Goal: Information Seeking & Learning: Learn about a topic

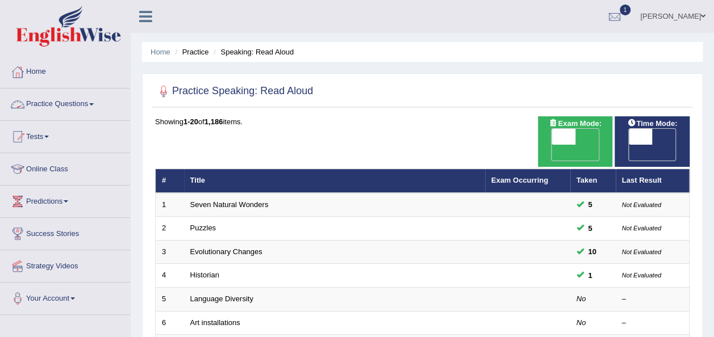
click at [102, 103] on link "Practice Questions" at bounding box center [66, 103] width 130 height 28
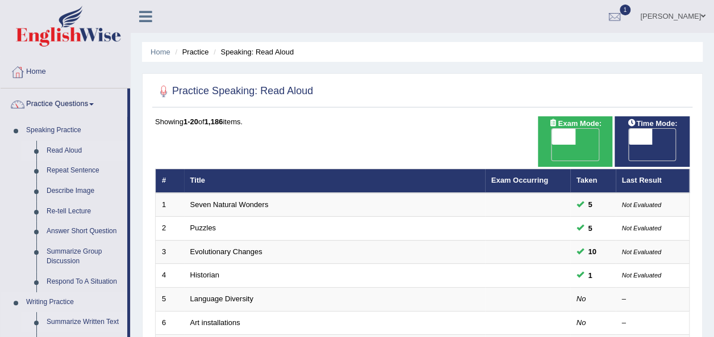
click at [78, 325] on link "Summarize Written Text" at bounding box center [84, 322] width 86 height 20
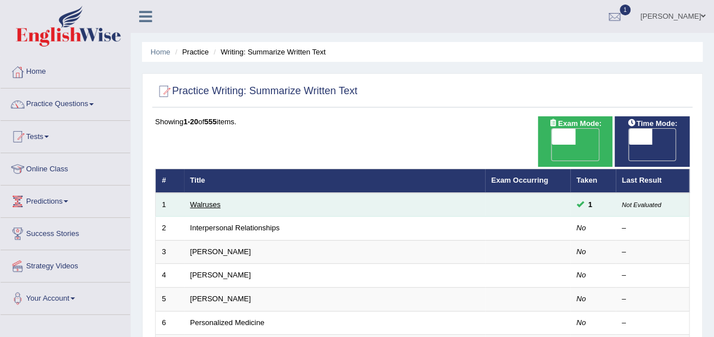
click at [207, 201] on link "Walruses" at bounding box center [205, 205] width 31 height 9
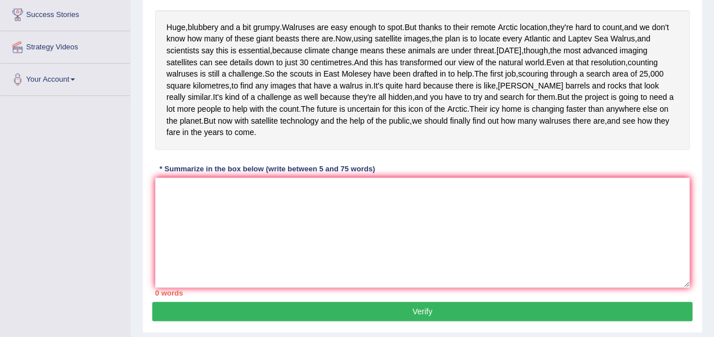
scroll to position [227, 0]
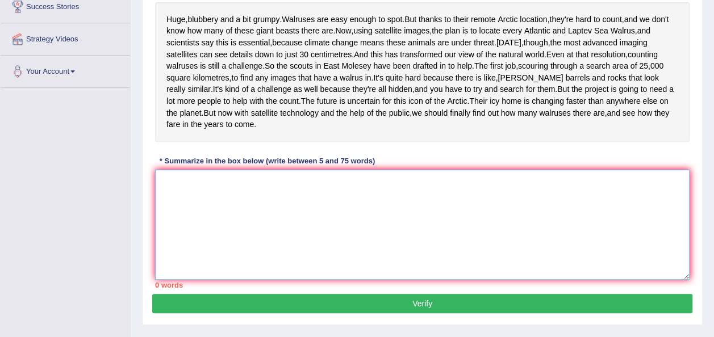
click at [423, 270] on textarea at bounding box center [422, 225] width 535 height 110
type textarea "C"
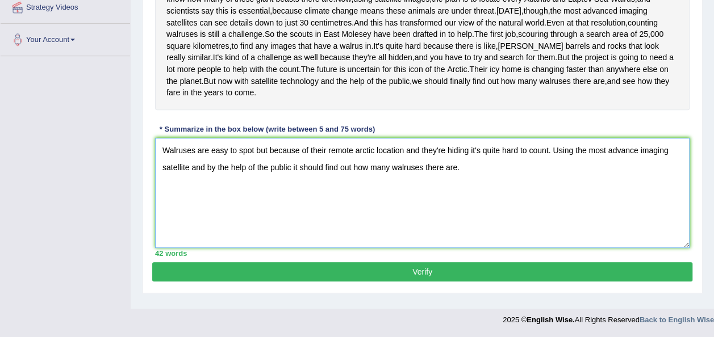
scroll to position [297, 0]
type textarea "Walruses are easy to spot but because of their remote arctic location and they'…"
click at [435, 278] on button "Verify" at bounding box center [422, 271] width 540 height 19
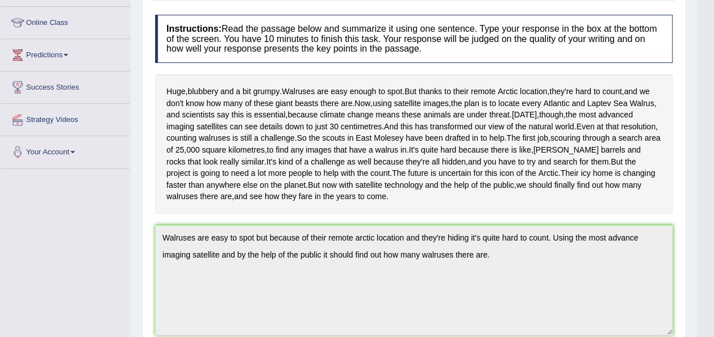
scroll to position [146, 0]
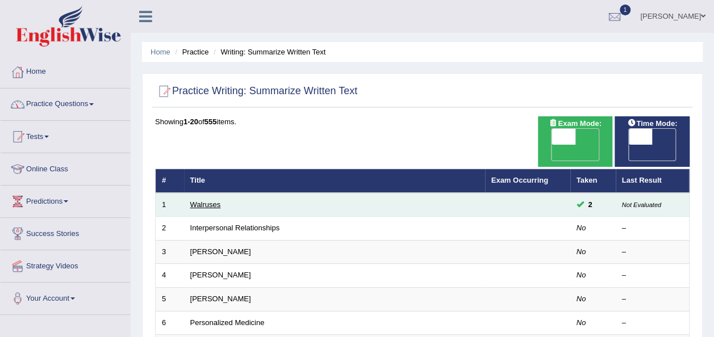
click at [206, 201] on link "Walruses" at bounding box center [205, 205] width 31 height 9
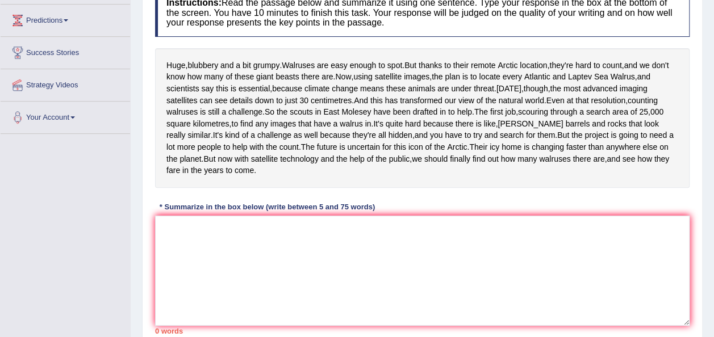
scroll to position [204, 0]
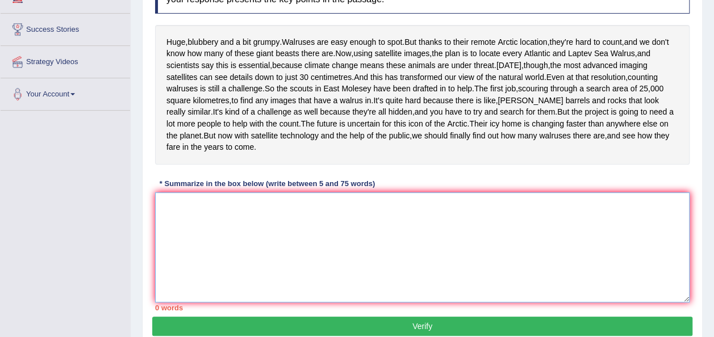
click at [415, 294] on textarea at bounding box center [422, 248] width 535 height 110
type textarea "h"
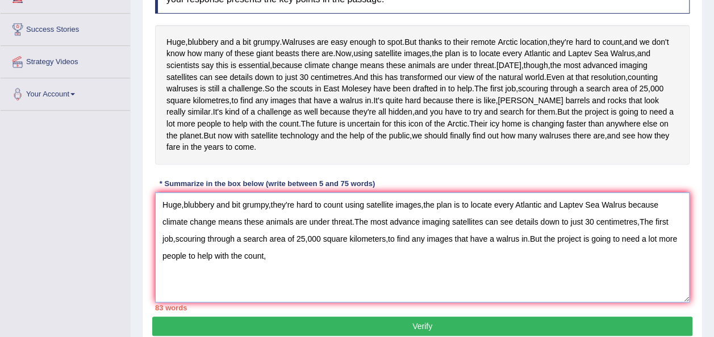
type textarea "Huge,blubbery and bit grumpy,they're hard to count using satellite images,the p…"
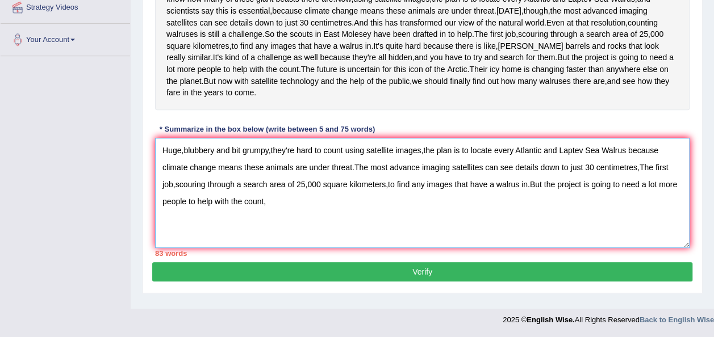
click at [269, 212] on textarea "Huge,blubbery and bit grumpy,they're hard to count using satellite images,the p…" at bounding box center [422, 193] width 535 height 110
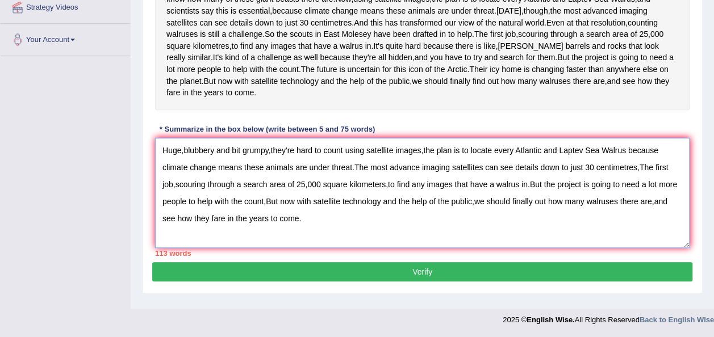
type textarea "Huge,blubbery and bit grumpy,they're hard to count using satellite images,the p…"
click at [399, 277] on button "Verify" at bounding box center [422, 271] width 540 height 19
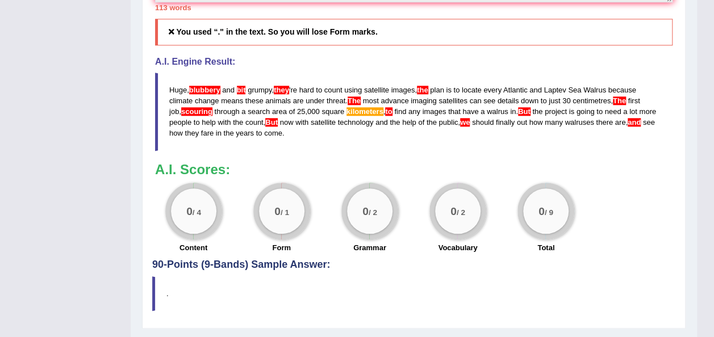
scroll to position [487, 0]
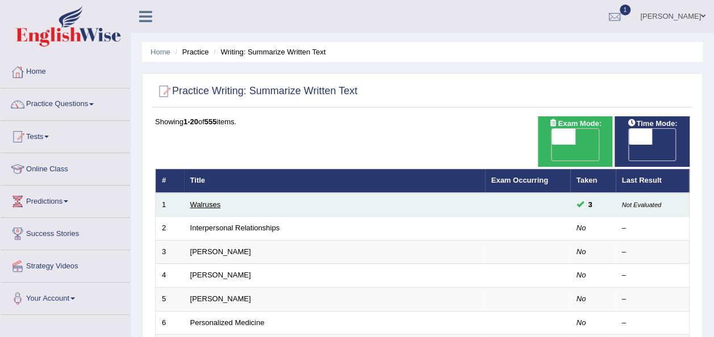
click at [210, 201] on link "Walruses" at bounding box center [205, 205] width 31 height 9
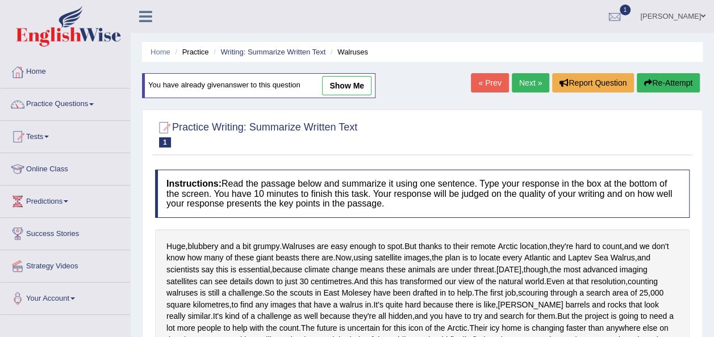
click at [711, 331] on div "Home Practice Writing: Summarize Written Text Walruses You have already given a…" at bounding box center [422, 284] width 583 height 568
click at [713, 329] on html "Toggle navigation Home Practice Questions Speaking Practice Read Aloud Repeat S…" at bounding box center [357, 168] width 714 height 337
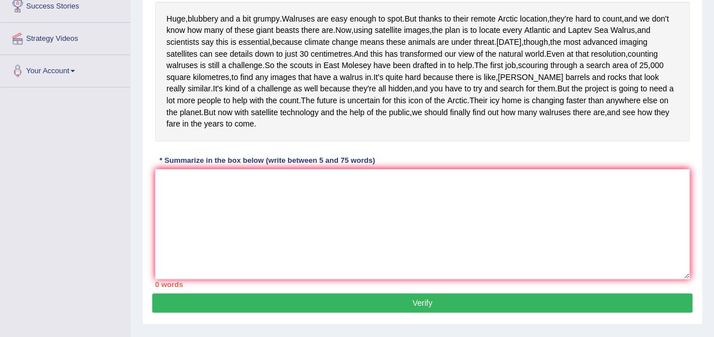
scroll to position [227, 0]
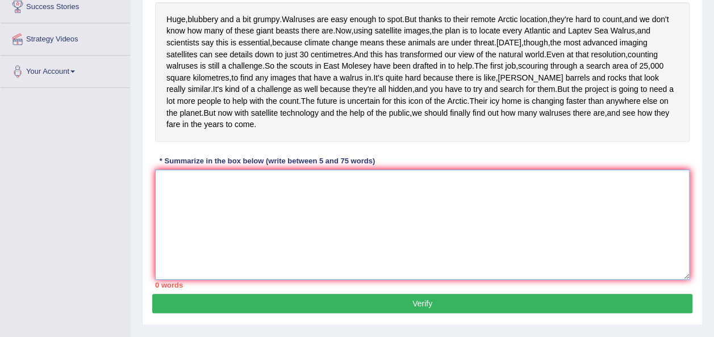
click at [175, 237] on textarea at bounding box center [422, 225] width 535 height 110
type textarea "w"
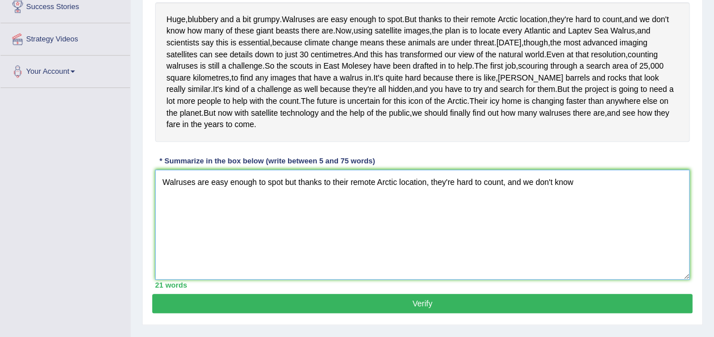
click at [279, 275] on textarea "Walruses are easy enough to spot but thanks to their remote Arctic location, th…" at bounding box center [422, 225] width 535 height 110
click at [578, 224] on textarea "Walruses are easy enough to spot but thanks to their remote Arctic location, th…" at bounding box center [422, 225] width 535 height 110
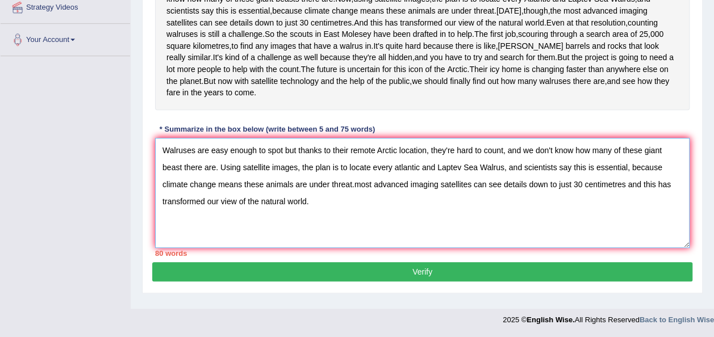
scroll to position [297, 0]
type textarea "Walruses are easy enough to spot but thanks to their remote Arctic location, th…"
click at [431, 281] on button "Verify" at bounding box center [422, 271] width 540 height 19
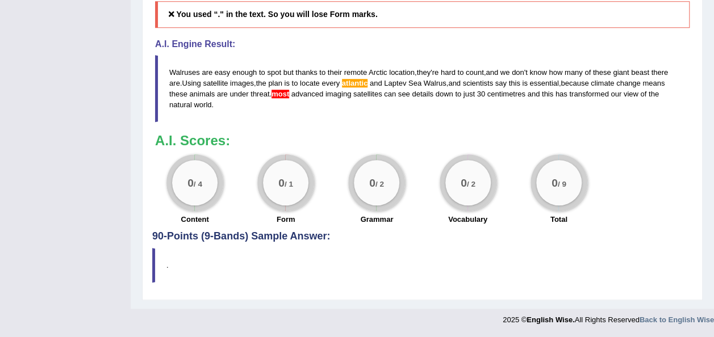
scroll to position [532, 0]
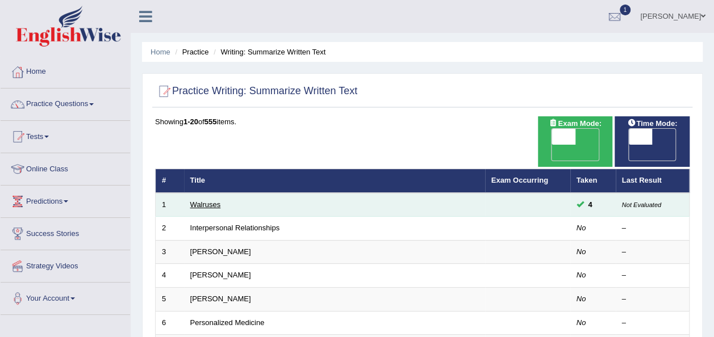
click at [211, 201] on link "Walruses" at bounding box center [205, 205] width 31 height 9
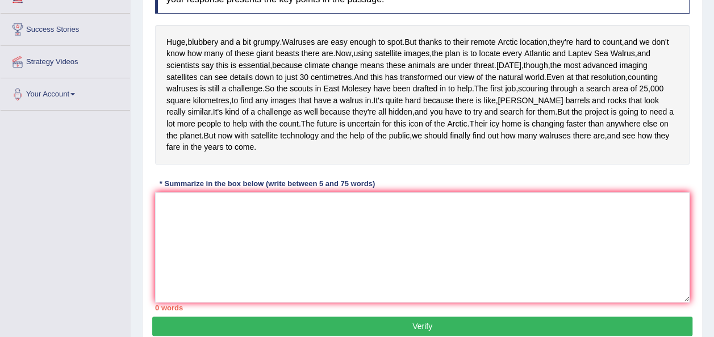
scroll to position [227, 0]
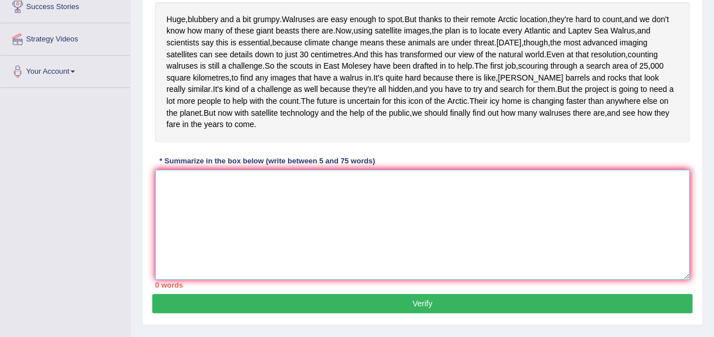
click at [268, 248] on textarea at bounding box center [422, 225] width 535 height 110
type textarea "w"
type textarea "W"
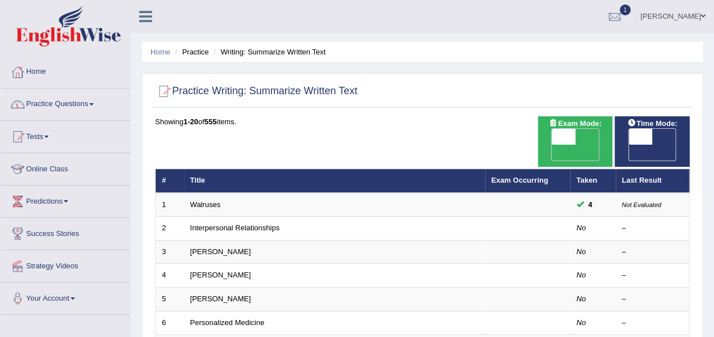
click at [95, 108] on link "Practice Questions" at bounding box center [66, 103] width 130 height 28
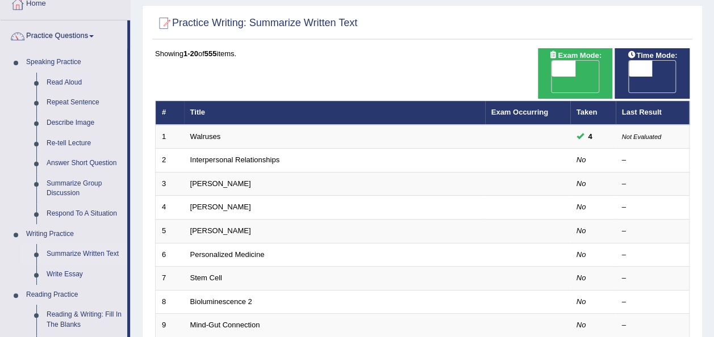
scroll to position [91, 0]
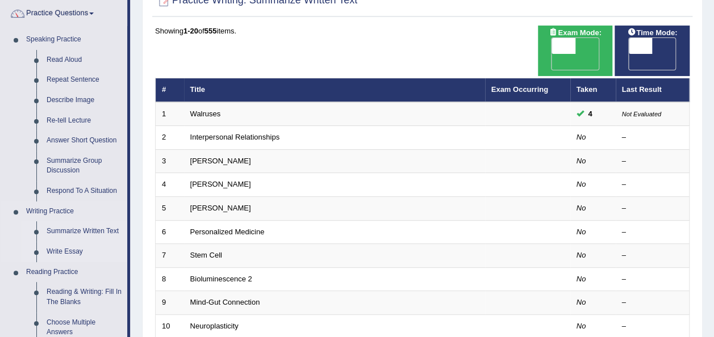
click at [73, 254] on link "Write Essay" at bounding box center [84, 252] width 86 height 20
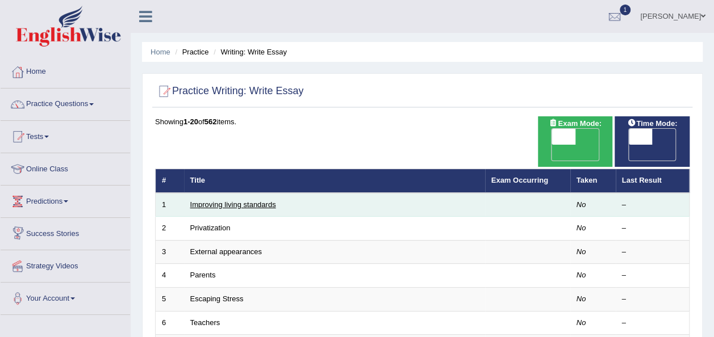
click at [239, 201] on link "Improving living standards" at bounding box center [233, 205] width 86 height 9
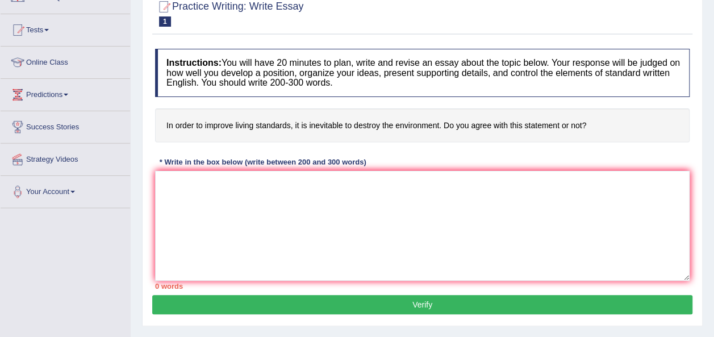
scroll to position [114, 0]
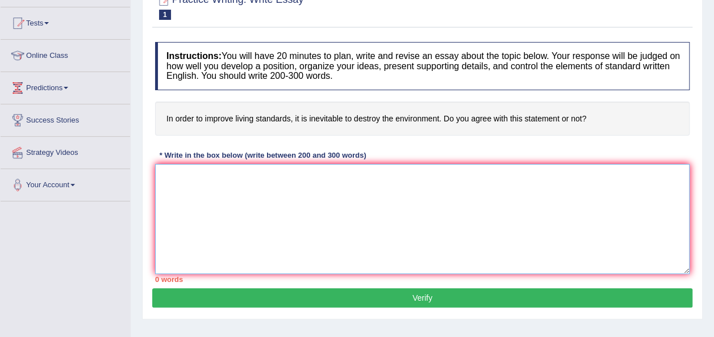
click at [225, 193] on textarea at bounding box center [422, 219] width 535 height 110
type textarea "i"
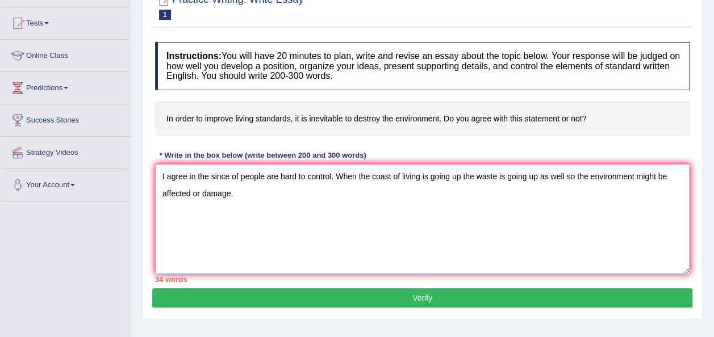
type textarea "I agree in the since of people are hard to control. When the coast of living is…"
click at [420, 298] on button "Verify" at bounding box center [422, 298] width 540 height 19
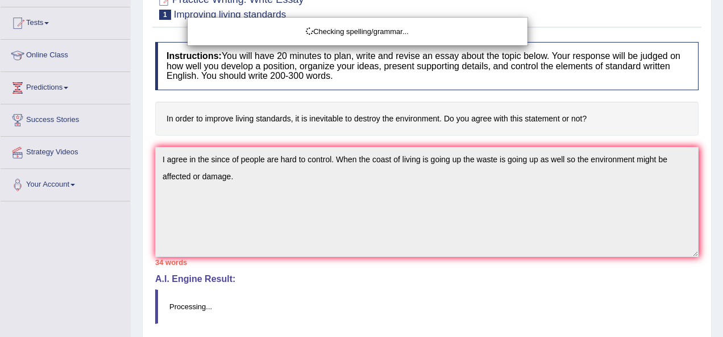
click at [713, 328] on div "Checking spelling/grammar..." at bounding box center [361, 168] width 723 height 337
click at [713, 224] on body "Toggle navigation Home Practice Questions Speaking Practice Read Aloud Repeat S…" at bounding box center [361, 54] width 723 height 337
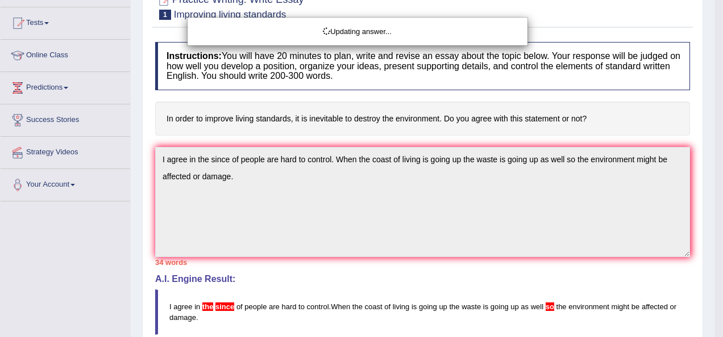
click at [713, 224] on html "Toggle navigation Home Practice Questions Speaking Practice Read Aloud Repeat S…" at bounding box center [361, 54] width 723 height 337
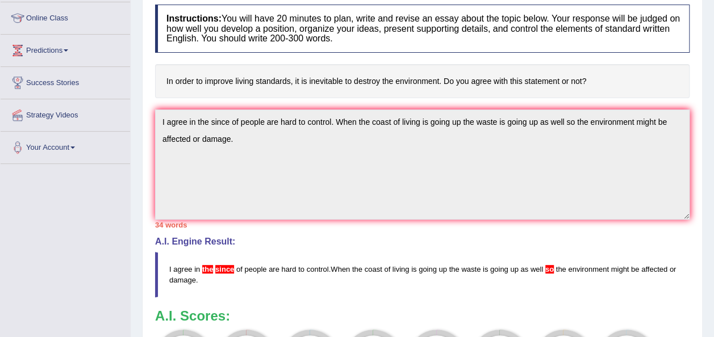
scroll to position [197, 0]
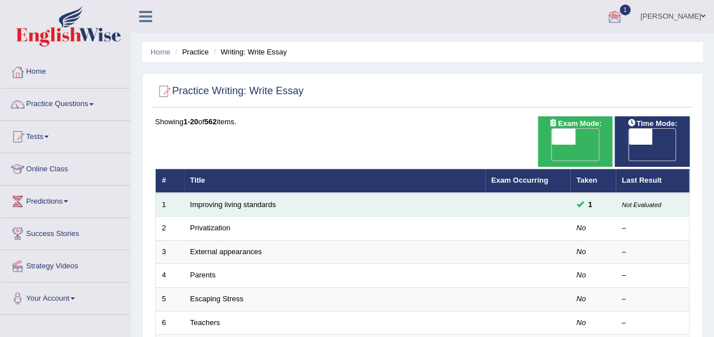
click at [228, 193] on td "Improving living standards" at bounding box center [334, 205] width 301 height 24
click at [228, 201] on link "Improving living standards" at bounding box center [233, 205] width 86 height 9
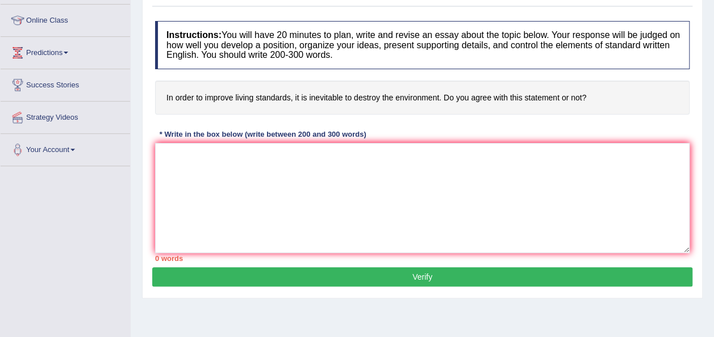
scroll to position [159, 0]
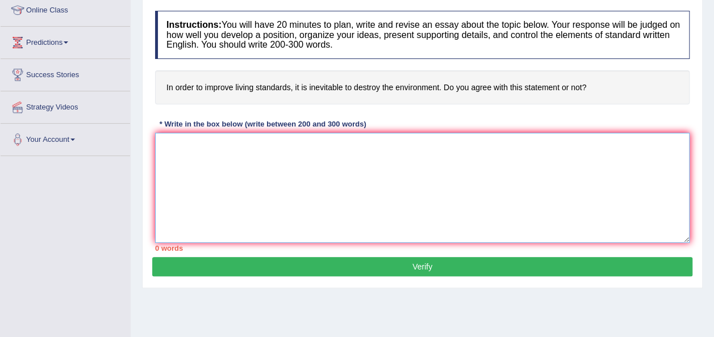
click at [323, 164] on textarea at bounding box center [422, 188] width 535 height 110
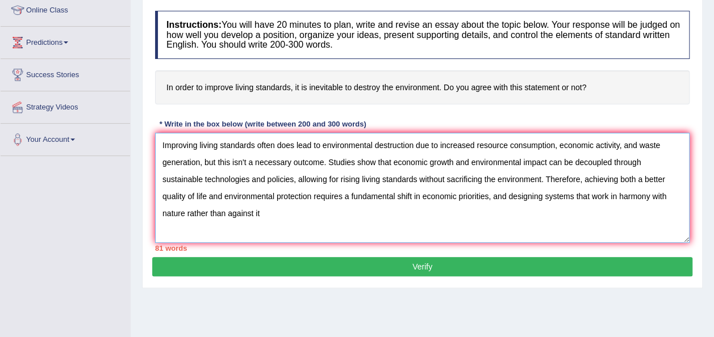
type textarea "Improving living standards often does lead to environmental destruction due to …"
click at [446, 265] on button "Verify" at bounding box center [422, 266] width 540 height 19
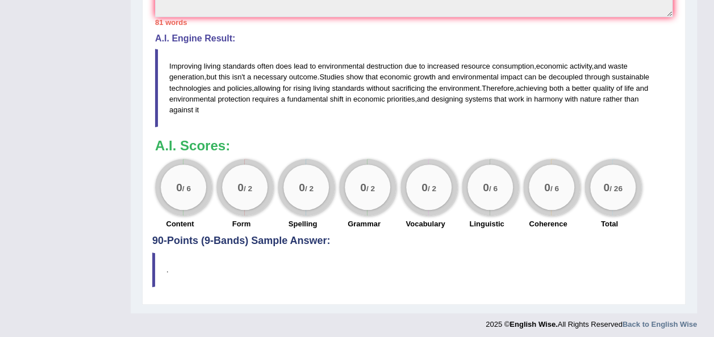
scroll to position [362, 0]
